Goal: Transaction & Acquisition: Book appointment/travel/reservation

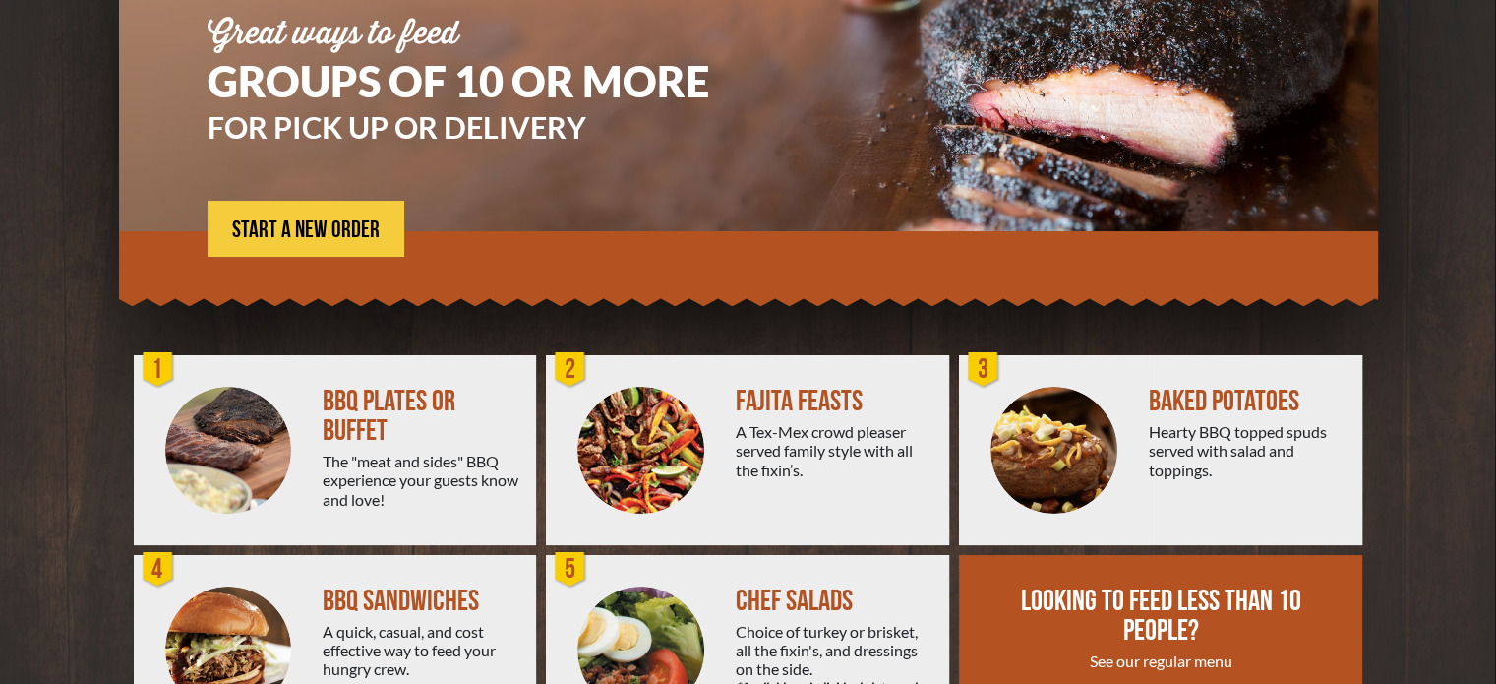
scroll to position [353, 0]
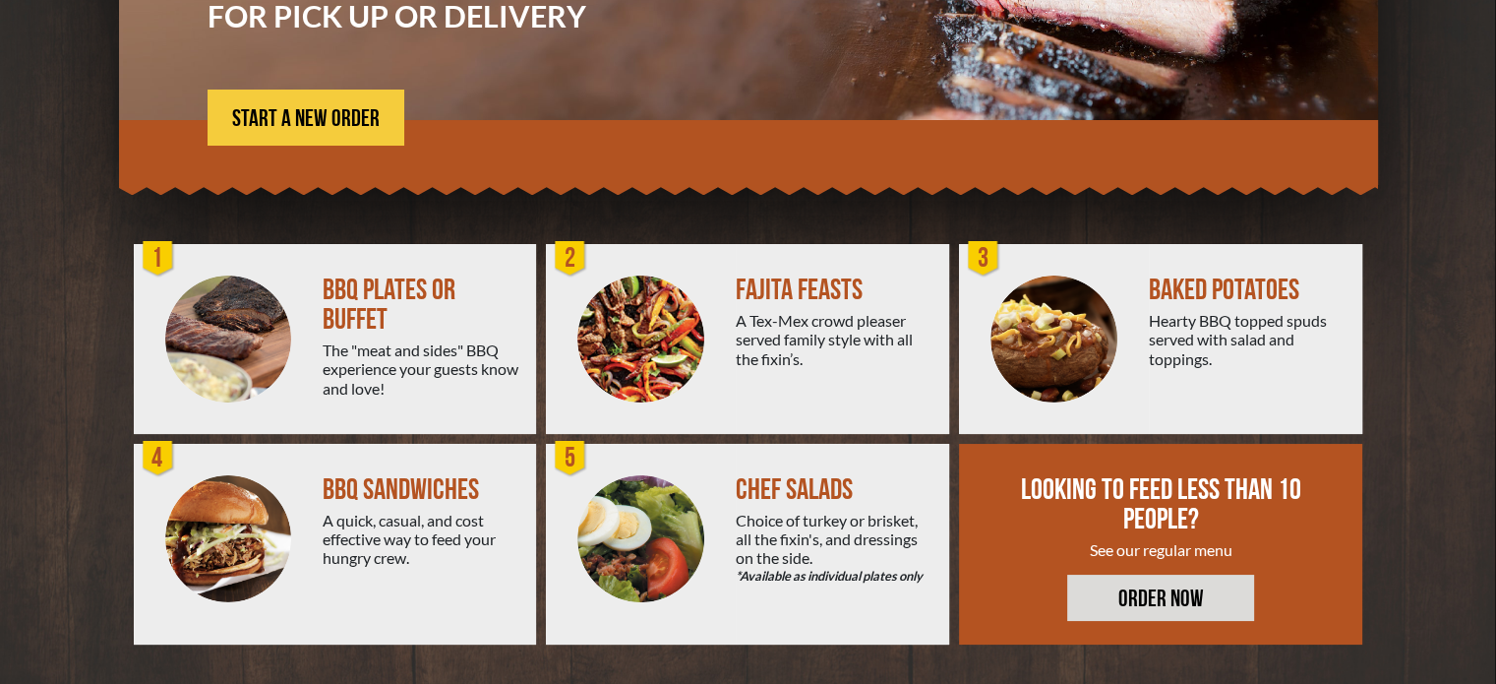
click at [311, 340] on div at bounding box center [229, 339] width 190 height 190
click at [405, 286] on div "BBQ PLATES OR BUFFET" at bounding box center [422, 304] width 198 height 59
click at [469, 304] on div "BBQ PLATES OR BUFFET" at bounding box center [422, 304] width 198 height 59
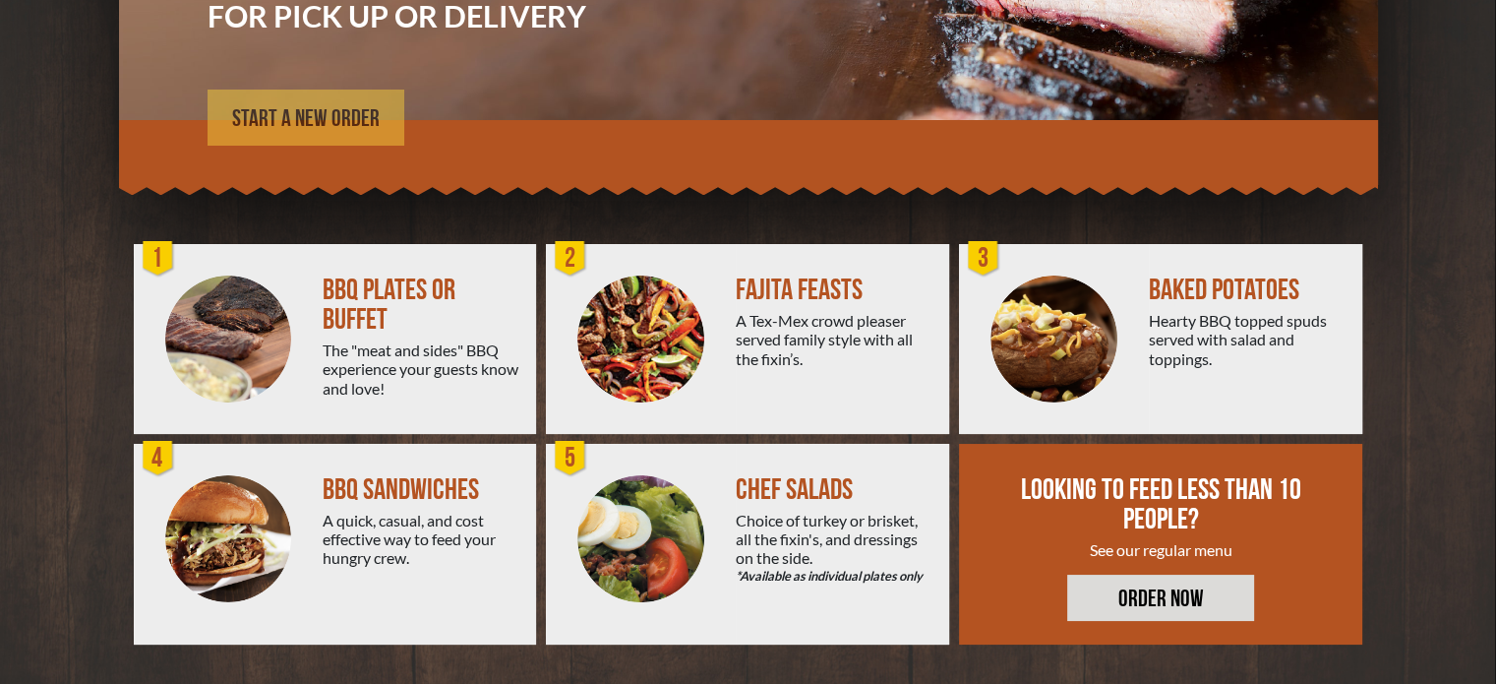
click at [346, 111] on span "START A NEW ORDER" at bounding box center [306, 119] width 148 height 24
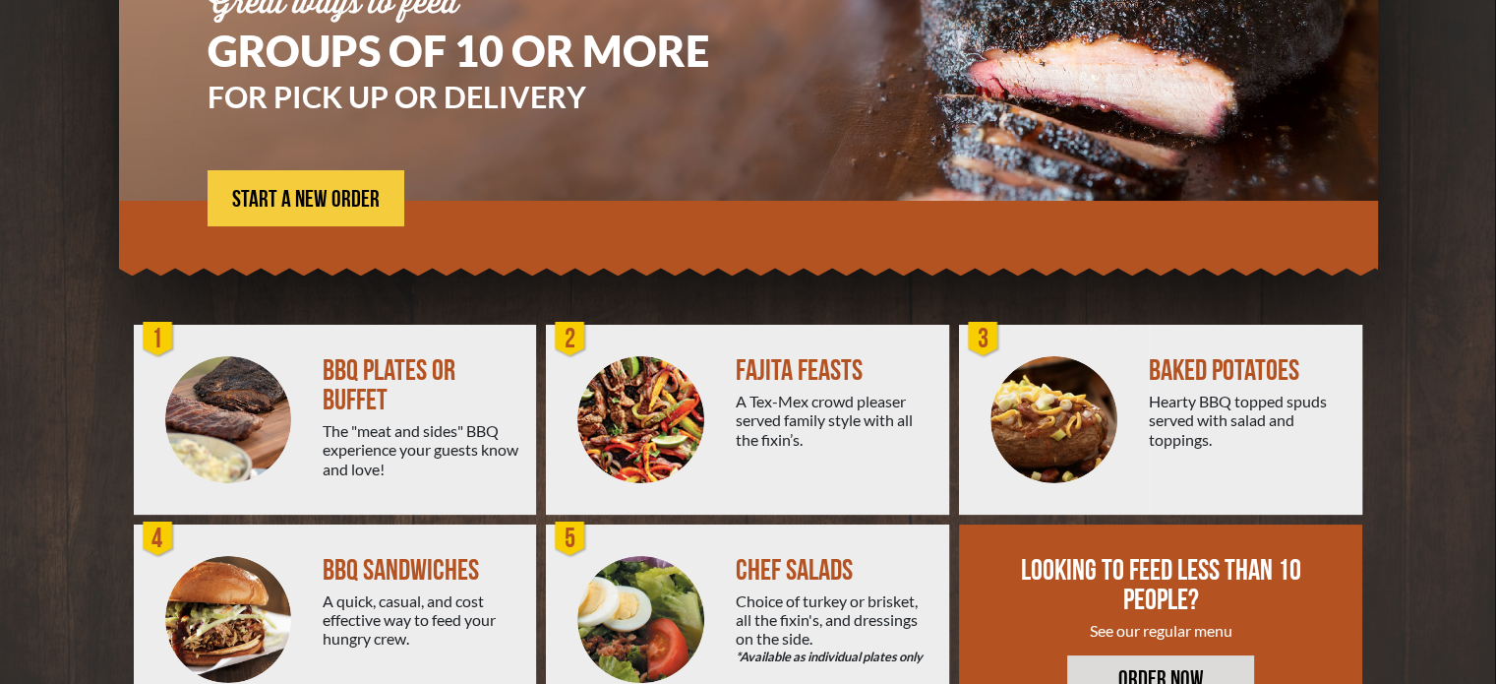
scroll to position [156, 0]
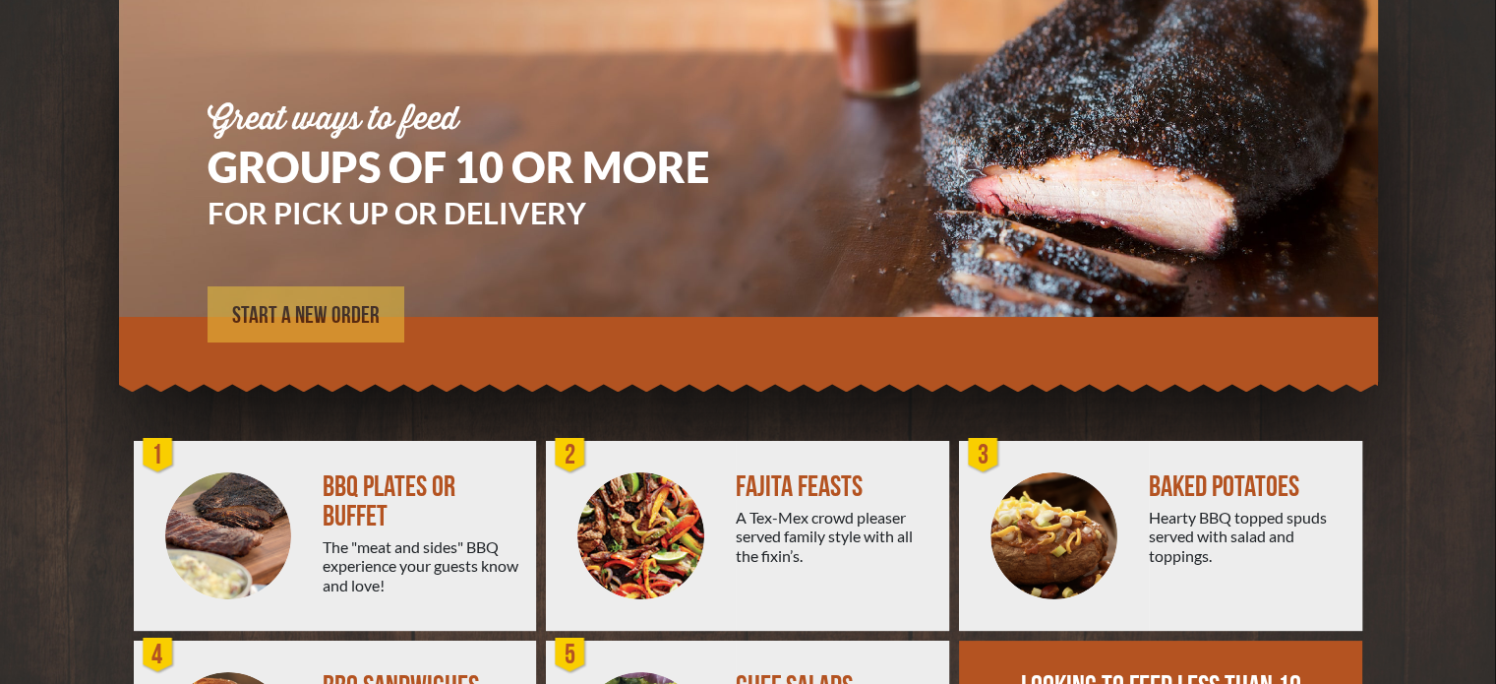
click at [318, 307] on span "START A NEW ORDER" at bounding box center [306, 316] width 148 height 24
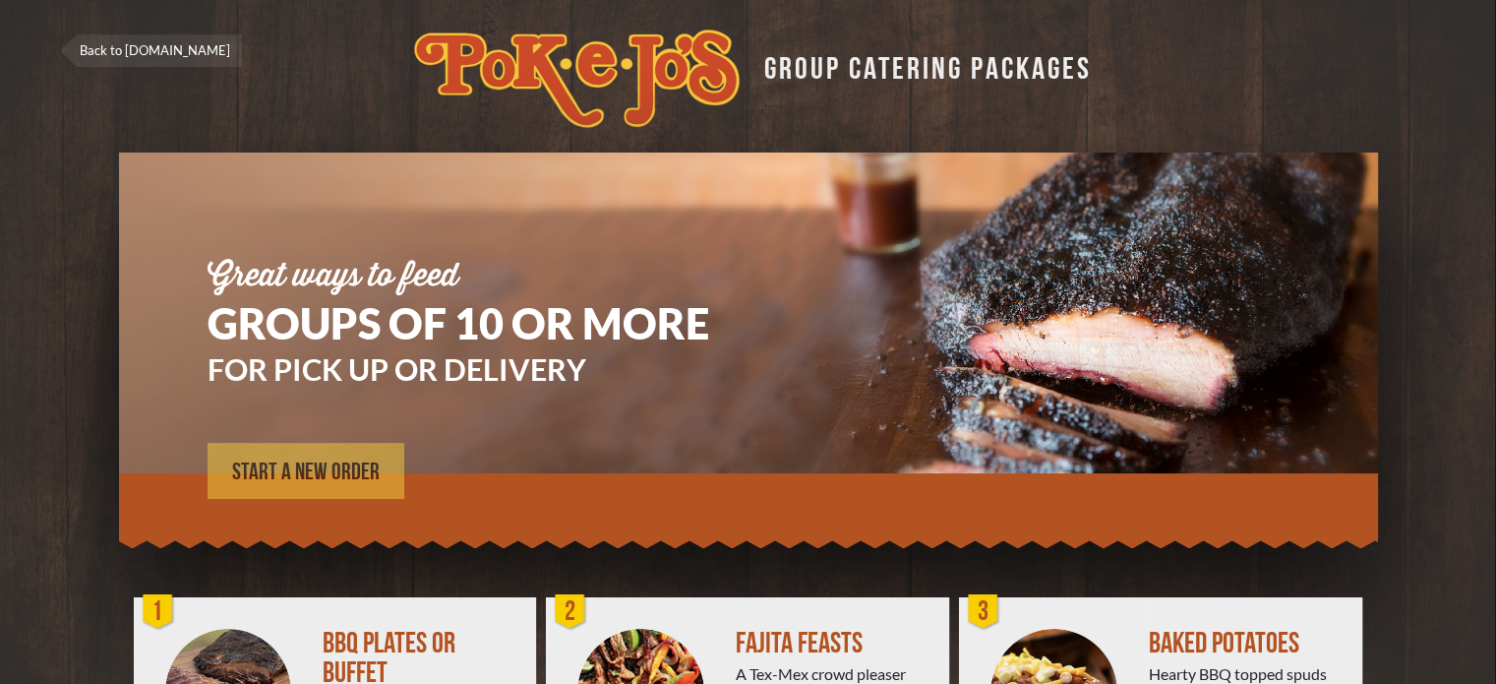
click at [275, 455] on link "START A NEW ORDER" at bounding box center [306, 471] width 197 height 56
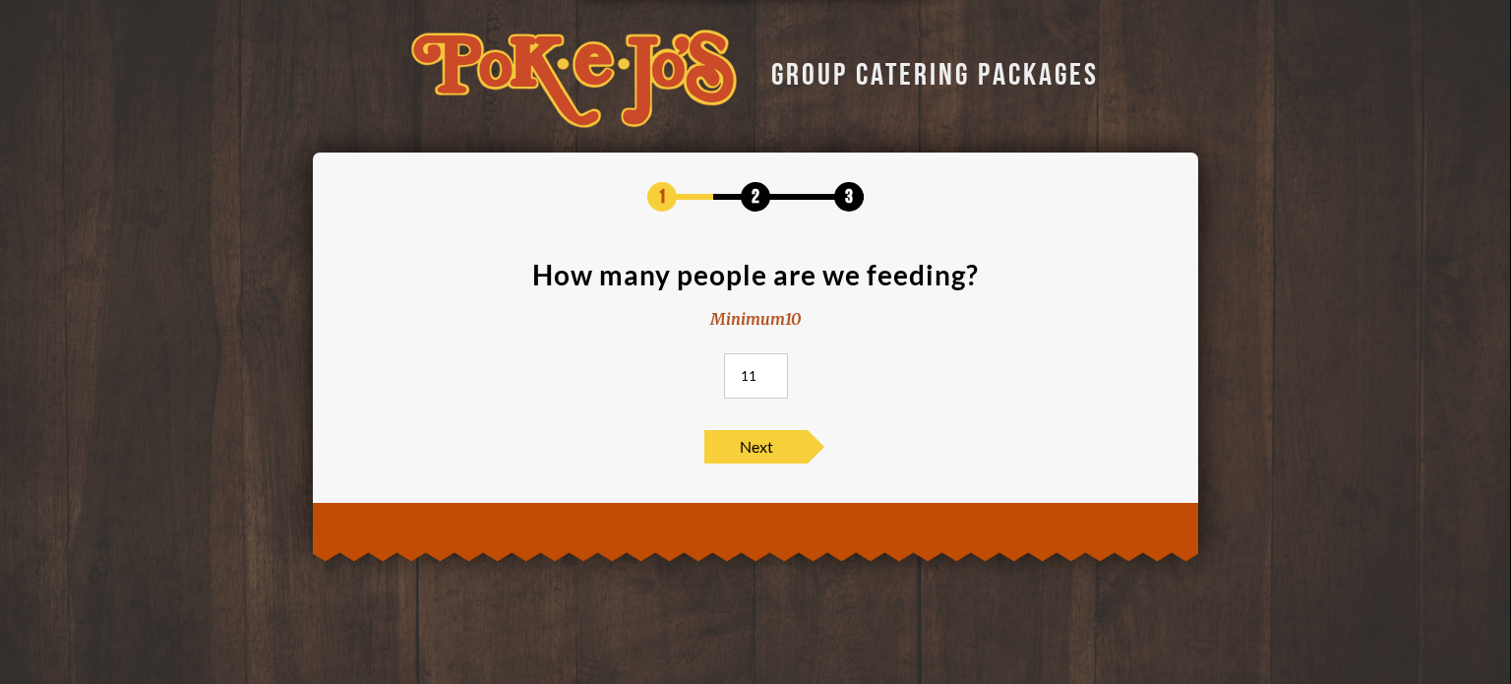
click at [770, 369] on input "11" at bounding box center [756, 375] width 64 height 45
click at [770, 369] on input "12" at bounding box center [756, 375] width 64 height 45
click at [770, 369] on input "13" at bounding box center [756, 375] width 64 height 45
click at [770, 369] on input "30" at bounding box center [756, 375] width 64 height 45
click at [770, 369] on input "31" at bounding box center [756, 375] width 64 height 45
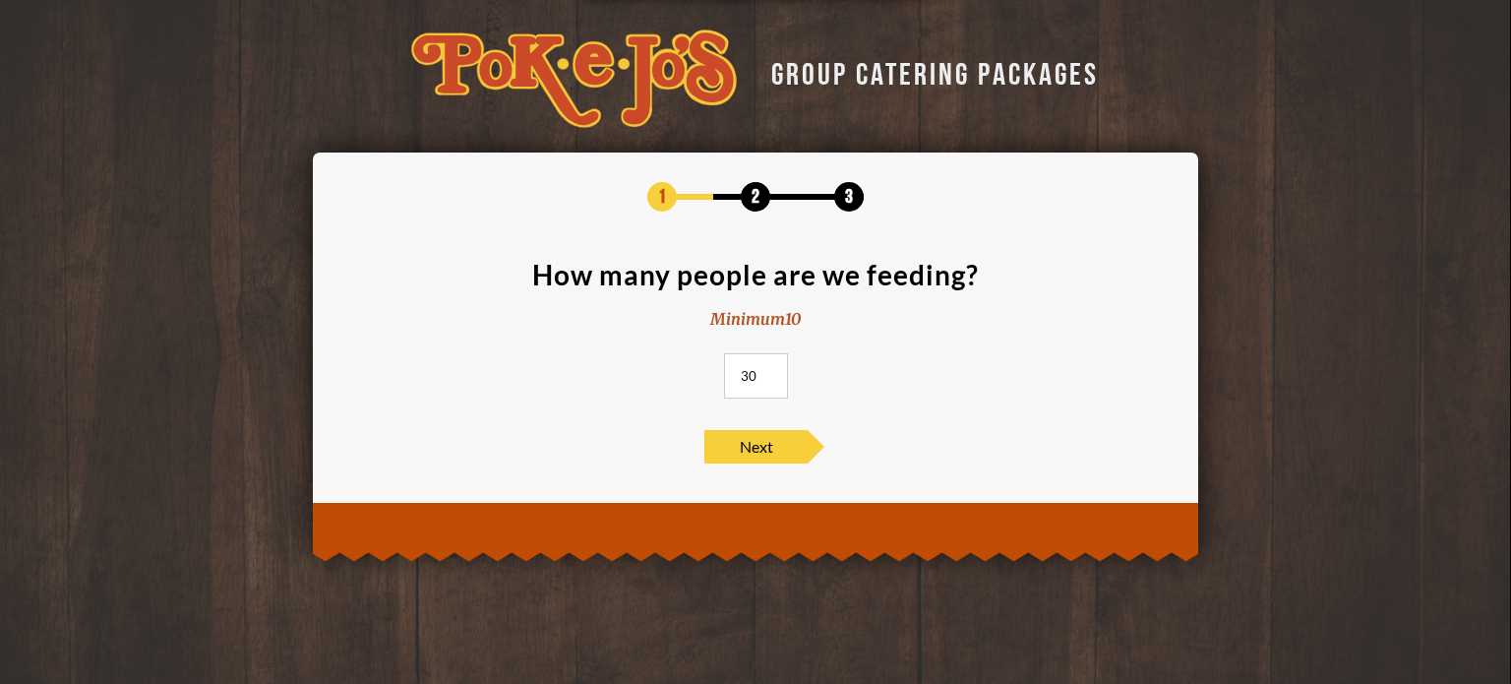
type input "30"
click at [768, 377] on input "30" at bounding box center [756, 375] width 64 height 45
click at [768, 447] on span "Next" at bounding box center [755, 446] width 103 height 33
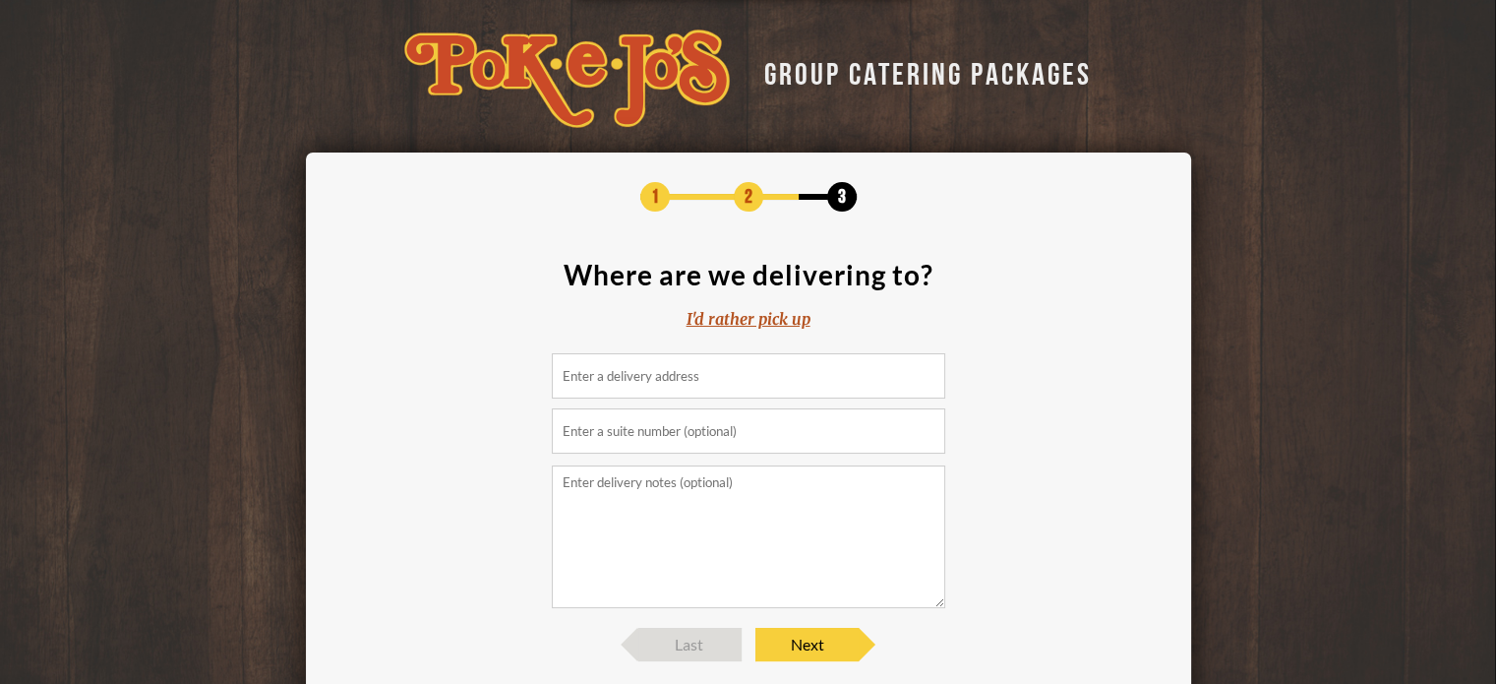
click at [788, 399] on section "Where are we delivering to? I'd rather pick up" at bounding box center [748, 434] width 826 height 347
click at [772, 371] on input at bounding box center [749, 375] width 394 height 45
click at [826, 629] on span "Next" at bounding box center [807, 644] width 103 height 33
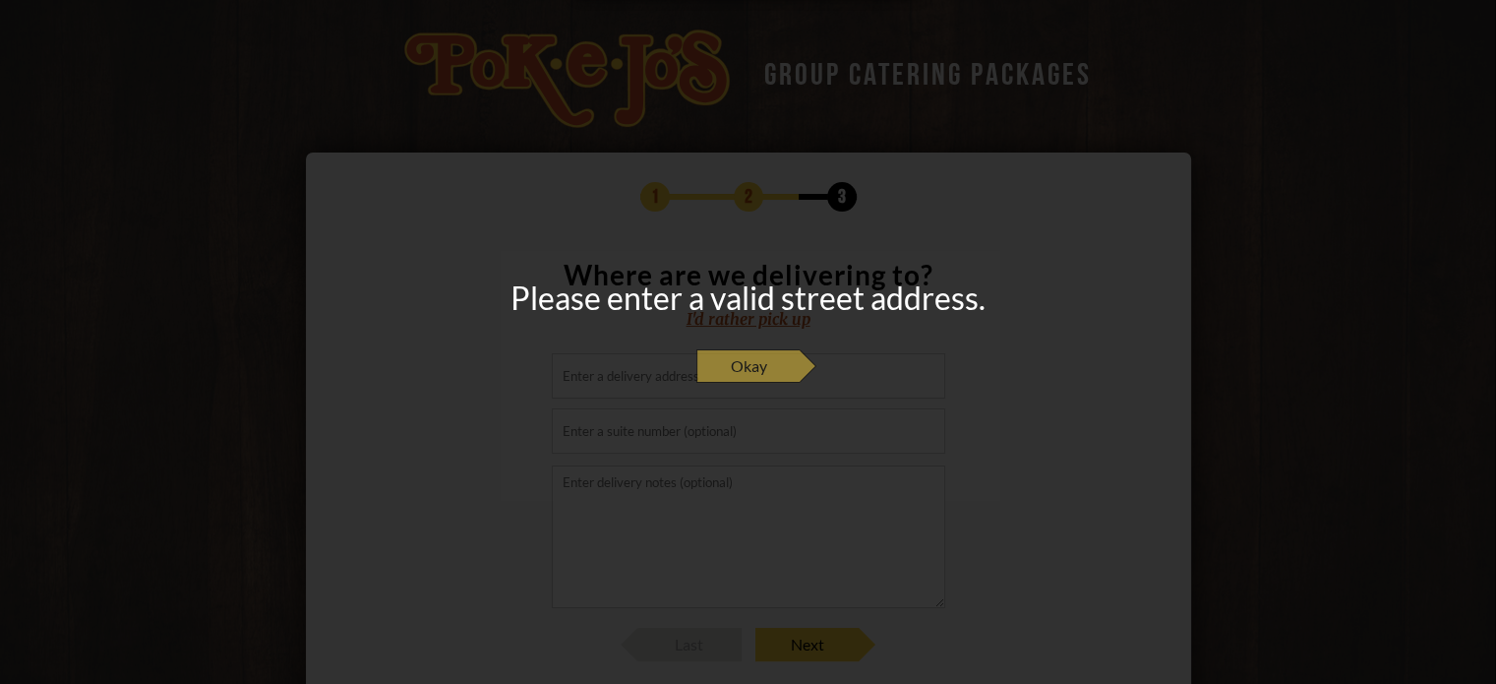
click at [752, 363] on span "Okay" at bounding box center [748, 365] width 103 height 33
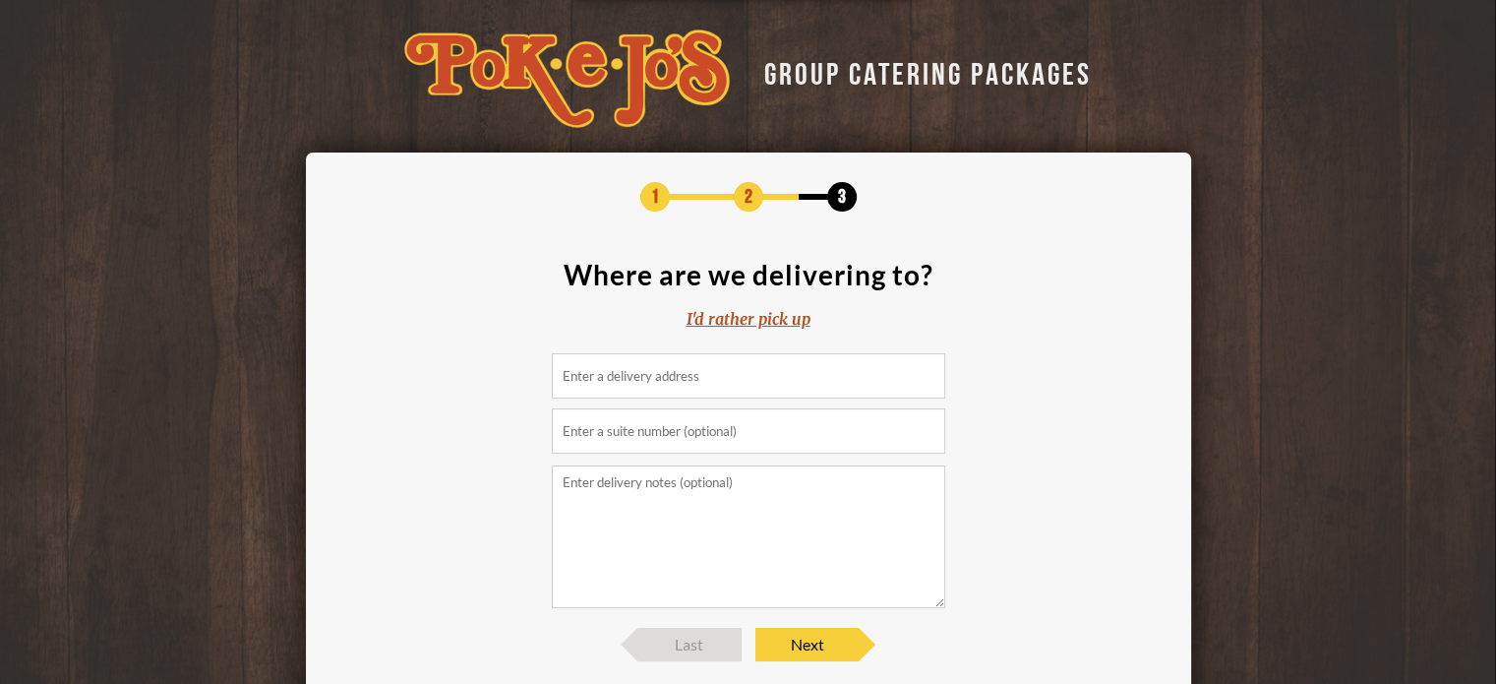
click at [752, 363] on input at bounding box center [749, 375] width 394 height 45
